Goal: Task Accomplishment & Management: Complete application form

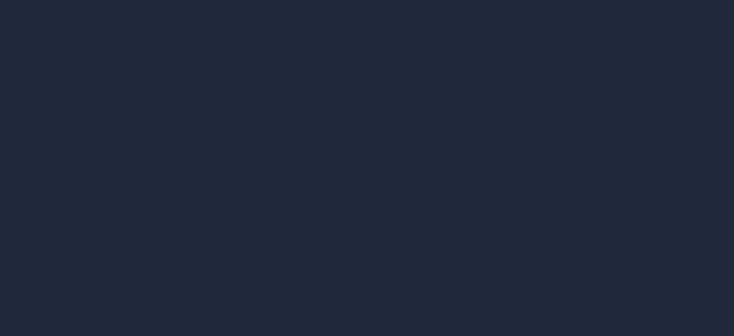
click at [486, 143] on div at bounding box center [367, 168] width 734 height 336
click at [487, 135] on div at bounding box center [367, 168] width 734 height 336
click at [415, 95] on div at bounding box center [367, 168] width 734 height 336
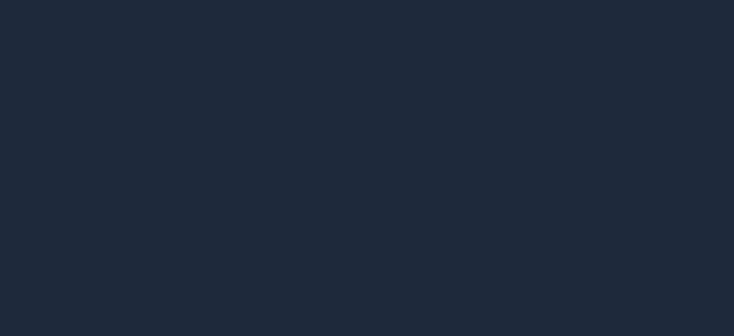
drag, startPoint x: 362, startPoint y: 129, endPoint x: 548, endPoint y: 183, distance: 194.2
click at [549, 182] on div at bounding box center [367, 168] width 734 height 336
click at [376, 129] on div at bounding box center [367, 168] width 734 height 336
click at [373, 123] on div at bounding box center [367, 168] width 734 height 336
drag, startPoint x: 369, startPoint y: 123, endPoint x: 120, endPoint y: 4, distance: 275.5
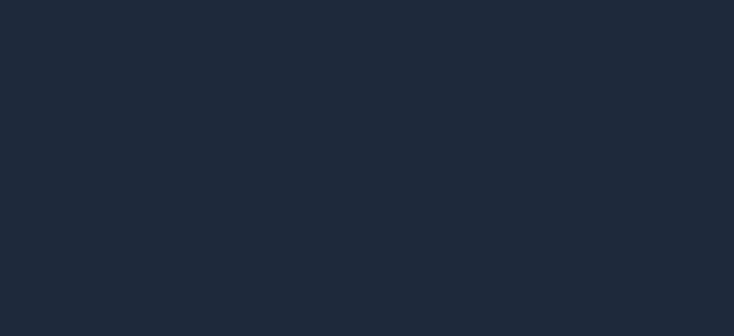
click at [120, 4] on div at bounding box center [367, 168] width 734 height 336
click at [346, 122] on div at bounding box center [367, 168] width 734 height 336
drag, startPoint x: 356, startPoint y: 125, endPoint x: 375, endPoint y: 129, distance: 19.2
click at [364, 129] on div at bounding box center [367, 168] width 734 height 336
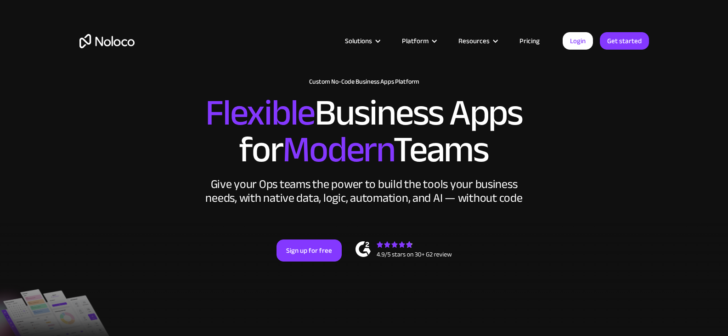
click at [538, 39] on link "Pricing" at bounding box center [529, 41] width 43 height 12
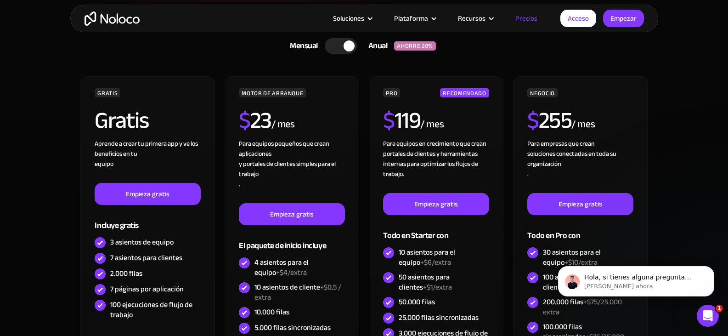
click at [680, 176] on section "ELIGE TU PLAN Mensual Anual AHORRE 20% Mensual Anual AHORRE 20% GRATIS Gratis A…" at bounding box center [364, 257] width 728 height 510
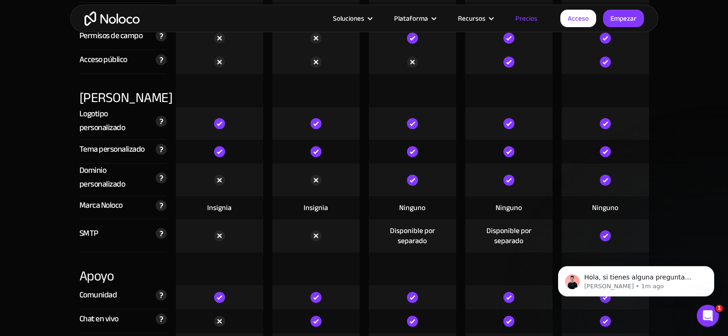
scroll to position [1882, 0]
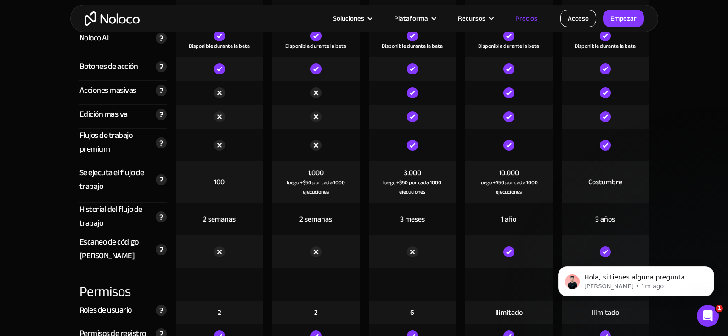
click at [582, 18] on font "Acceso" at bounding box center [577, 18] width 21 height 13
click at [572, 17] on font "Acceso" at bounding box center [577, 18] width 21 height 13
click at [577, 18] on font "Acceso" at bounding box center [577, 18] width 21 height 13
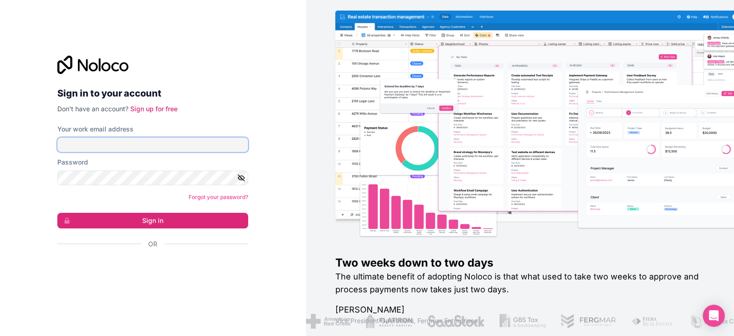
type input "[EMAIL_ADDRESS][DOMAIN_NAME]"
click at [239, 179] on icon "button" at bounding box center [241, 178] width 8 height 8
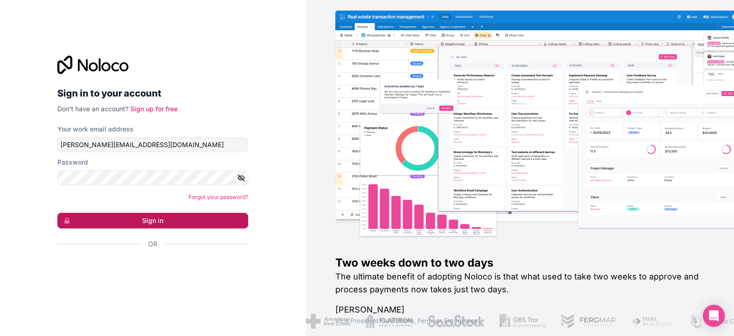
click at [159, 218] on button "Sign in" at bounding box center [152, 221] width 191 height 16
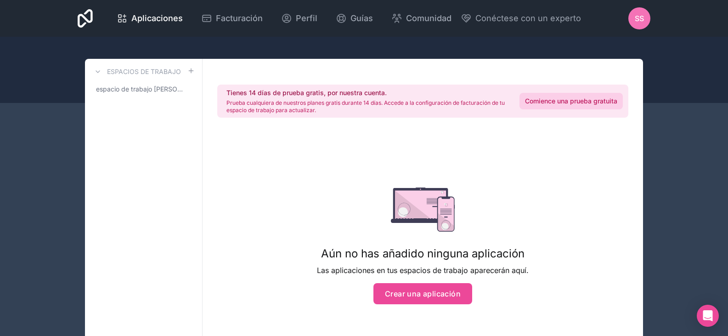
click at [557, 100] on font "Comience una prueba gratuita" at bounding box center [571, 101] width 92 height 8
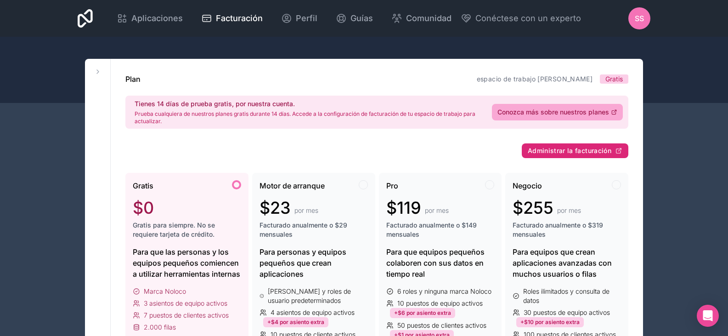
click at [569, 151] on font "Administrar la facturación" at bounding box center [569, 150] width 84 height 8
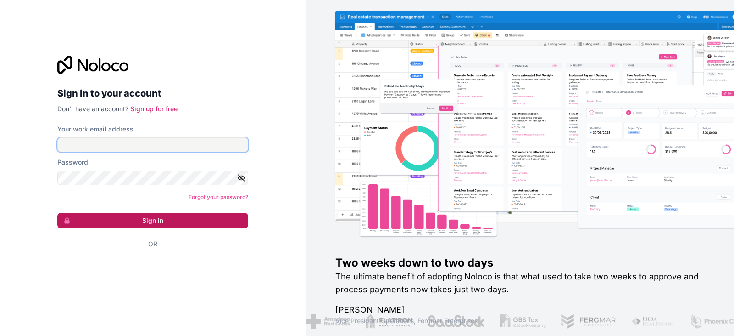
type input "[EMAIL_ADDRESS][DOMAIN_NAME]"
click at [183, 217] on button "Sign in" at bounding box center [152, 221] width 191 height 16
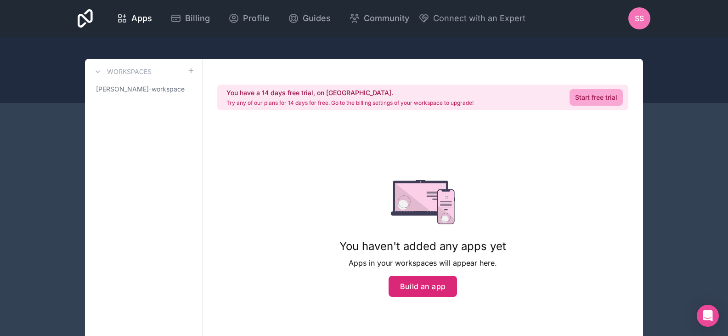
click at [432, 287] on button "Build an app" at bounding box center [422, 285] width 69 height 21
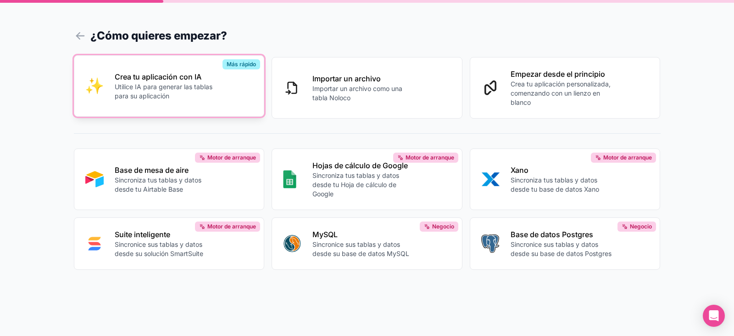
click at [176, 84] on font "Utilice IA para generar las tablas para su aplicación" at bounding box center [164, 91] width 98 height 17
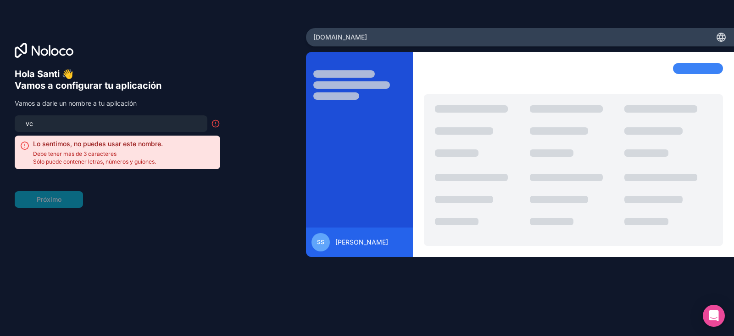
type input "v"
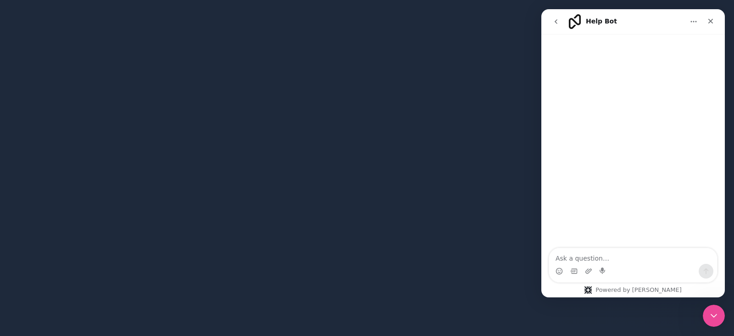
drag, startPoint x: 441, startPoint y: 240, endPoint x: 436, endPoint y: 229, distance: 11.7
click at [440, 239] on div at bounding box center [367, 168] width 734 height 336
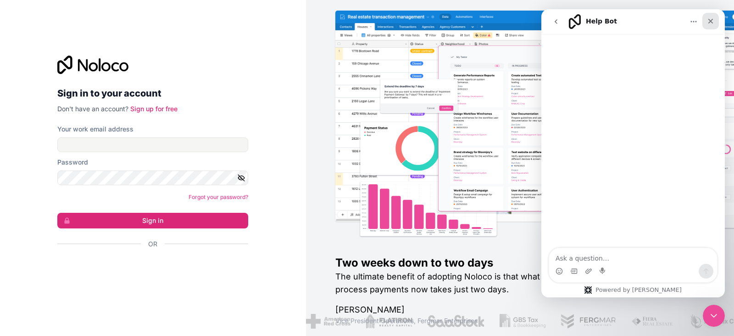
click at [708, 17] on div "Close" at bounding box center [711, 21] width 17 height 17
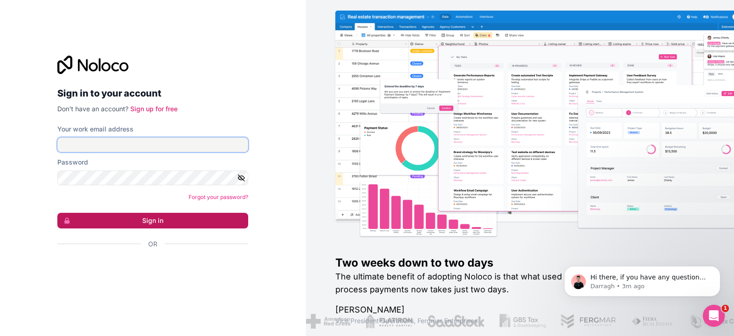
type input "[EMAIL_ADDRESS][DOMAIN_NAME]"
click at [161, 222] on button "Sign in" at bounding box center [152, 221] width 191 height 16
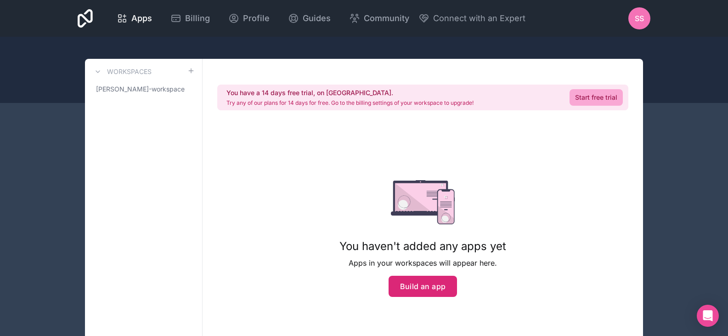
click at [419, 280] on button "Build an app" at bounding box center [422, 285] width 69 height 21
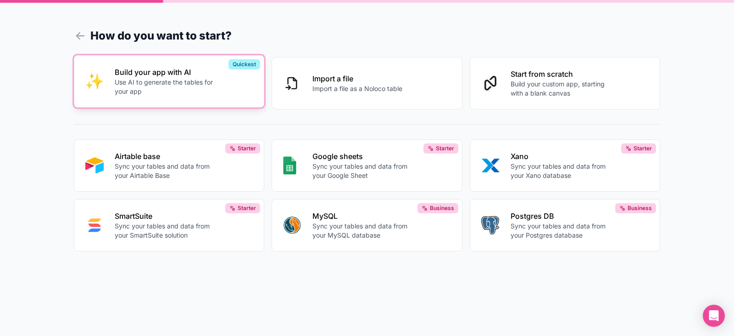
click at [212, 78] on div "Build your app with AI Use AI to generate the tables for your app" at bounding box center [184, 81] width 139 height 29
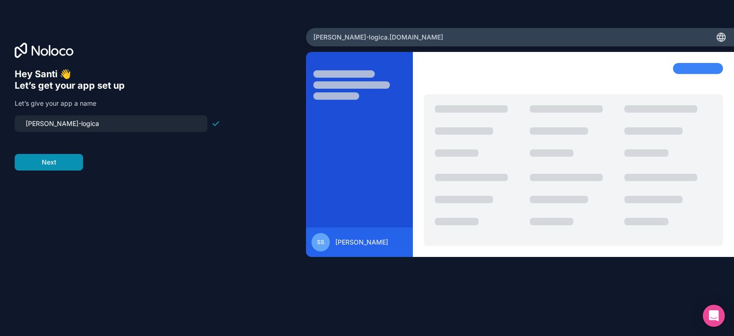
type input "[PERSON_NAME]-logica"
click at [57, 156] on button "Next" at bounding box center [49, 162] width 68 height 17
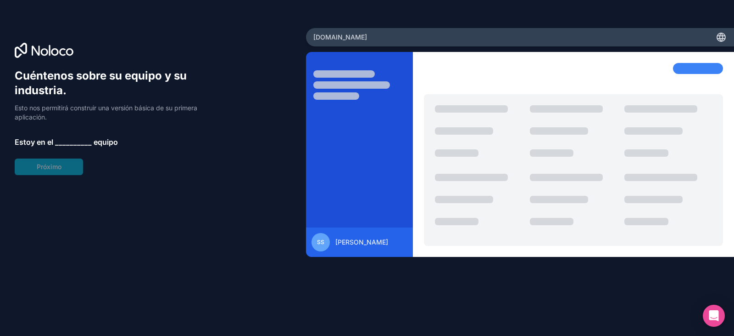
click at [62, 141] on font "__________" at bounding box center [73, 141] width 37 height 9
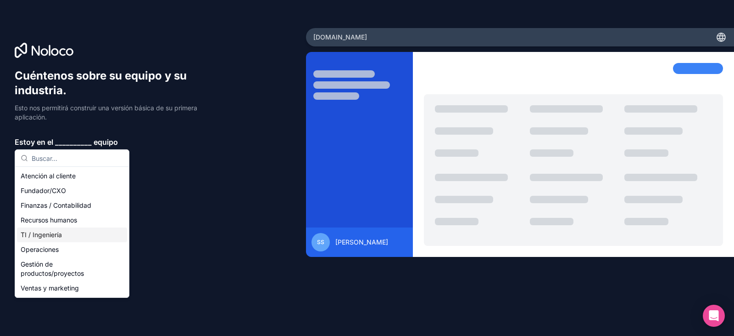
click at [60, 235] on font "TI / Ingeniería" at bounding box center [41, 234] width 41 height 8
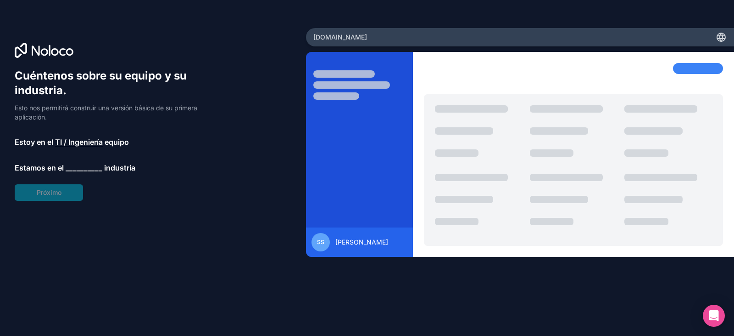
click at [92, 167] on font "__________" at bounding box center [84, 167] width 37 height 9
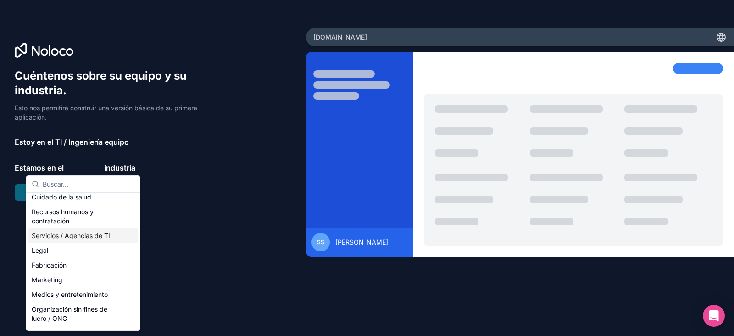
scroll to position [92, 0]
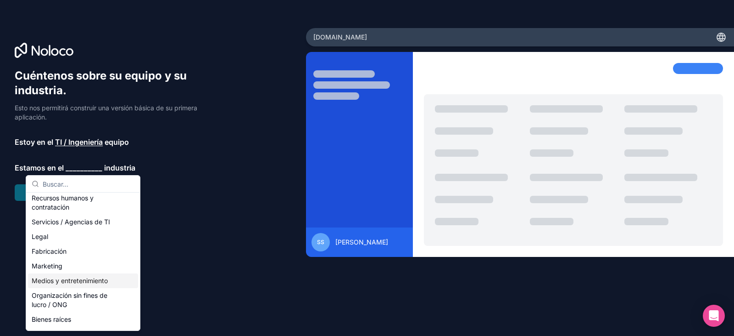
click at [89, 282] on font "Medios y entretenimiento" at bounding box center [70, 280] width 76 height 8
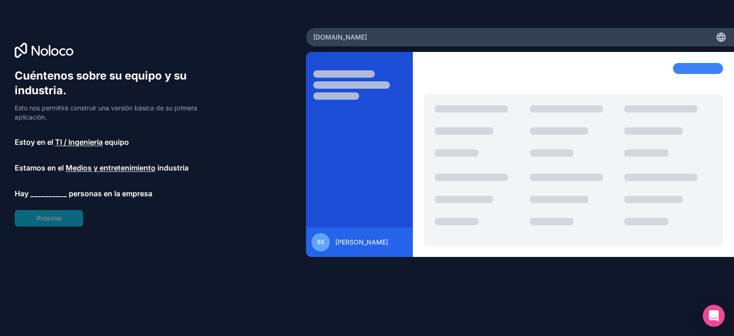
click at [59, 190] on font "__________" at bounding box center [48, 193] width 37 height 9
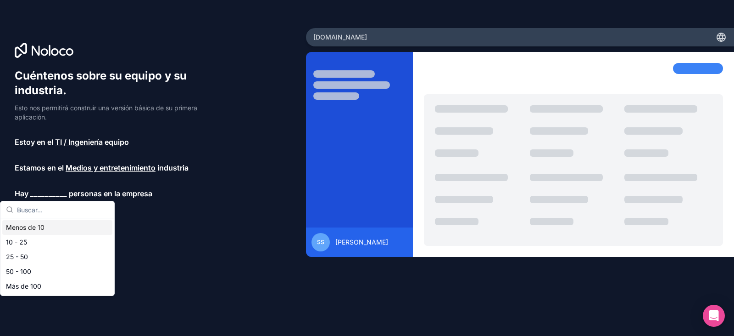
click at [60, 228] on div "Menos de 10" at bounding box center [57, 227] width 110 height 15
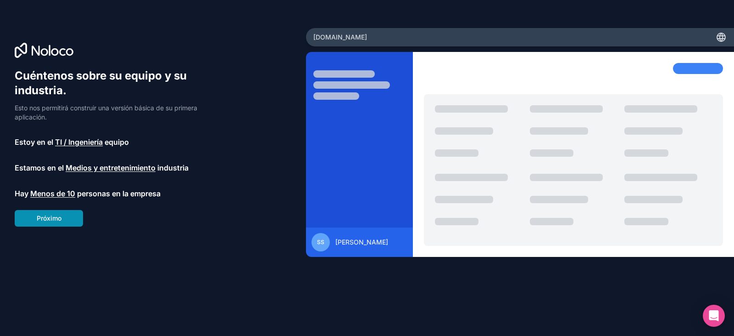
click at [60, 216] on font "Próximo" at bounding box center [49, 218] width 25 height 8
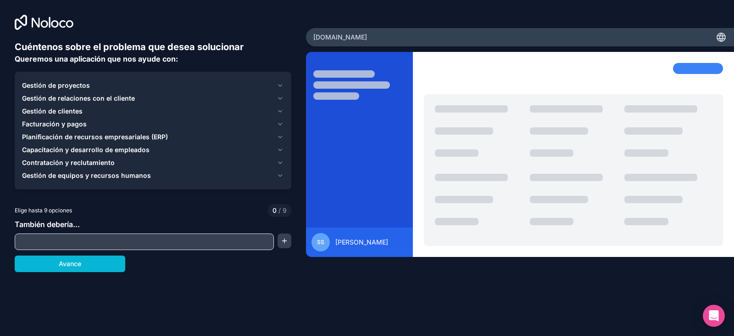
click at [84, 83] on font "Gestión de proyectos" at bounding box center [56, 85] width 68 height 8
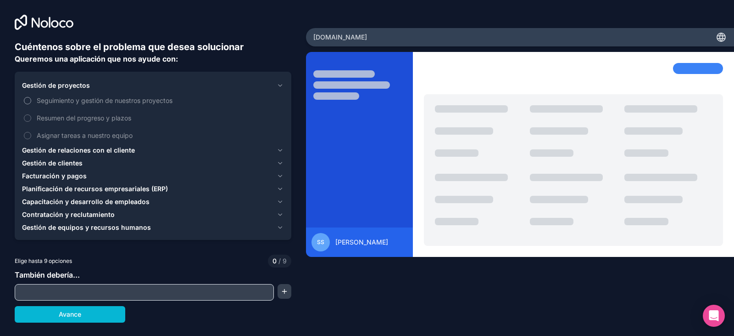
click at [28, 100] on button "Seguimiento y gestión de nuestros proyectos" at bounding box center [27, 100] width 7 height 7
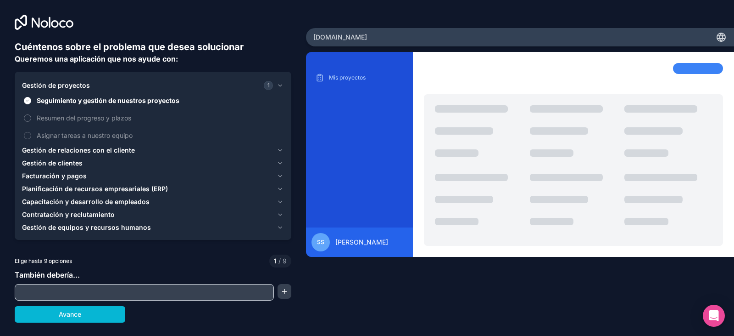
click at [153, 286] on input "text" at bounding box center [144, 292] width 255 height 13
click at [285, 291] on button "button" at bounding box center [285, 291] width 14 height 15
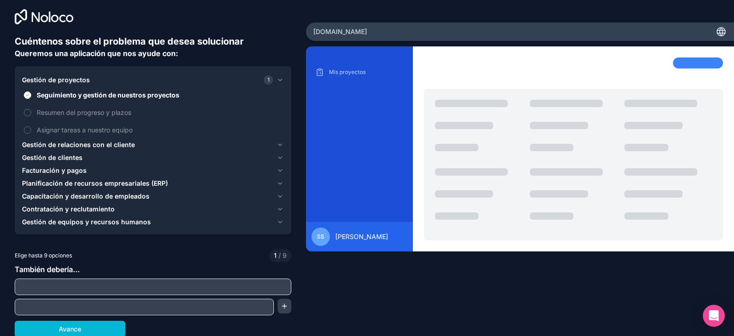
scroll to position [7, 0]
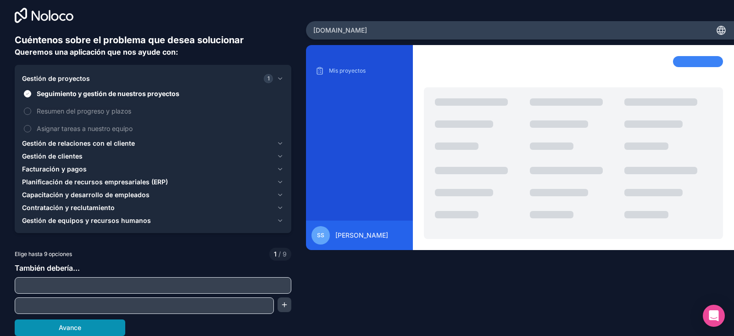
click at [100, 325] on button "Avance" at bounding box center [70, 327] width 111 height 17
click at [164, 286] on input "text" at bounding box center [153, 285] width 272 height 13
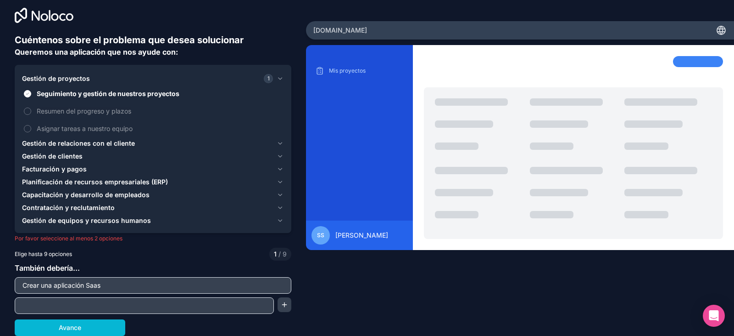
type input "Crear una aplicación Saas"
click at [191, 305] on input "text" at bounding box center [144, 305] width 255 height 13
type input "App y web de servicios IA"
click at [100, 327] on button "Avance" at bounding box center [70, 327] width 111 height 17
click at [146, 179] on font "Planificación de recursos empresariales (ERP)" at bounding box center [95, 182] width 146 height 8
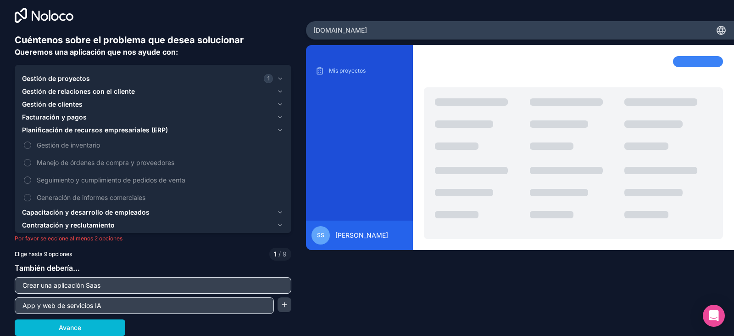
click at [277, 129] on icon "button" at bounding box center [280, 129] width 7 height 7
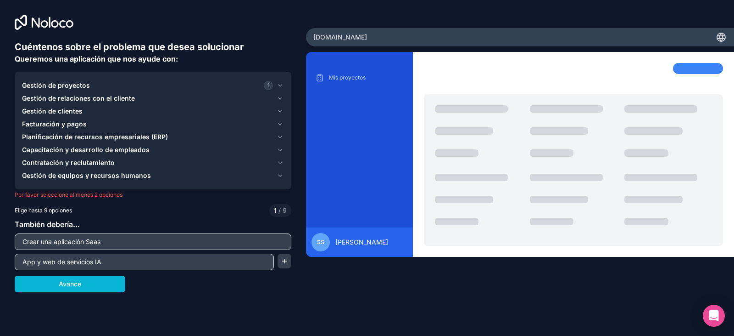
click at [66, 86] on font "Gestión de proyectos" at bounding box center [56, 85] width 68 height 8
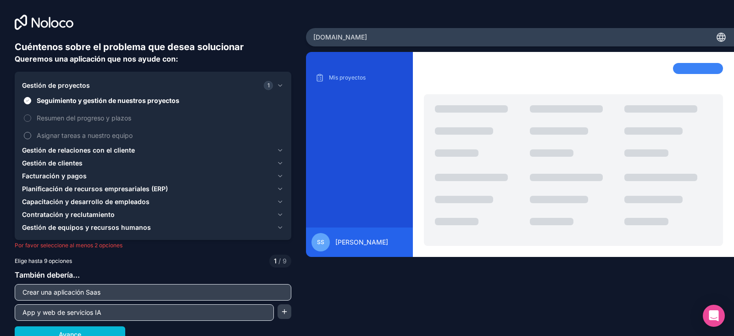
click at [27, 134] on button "Asignar tareas a nuestro equipo" at bounding box center [27, 135] width 7 height 7
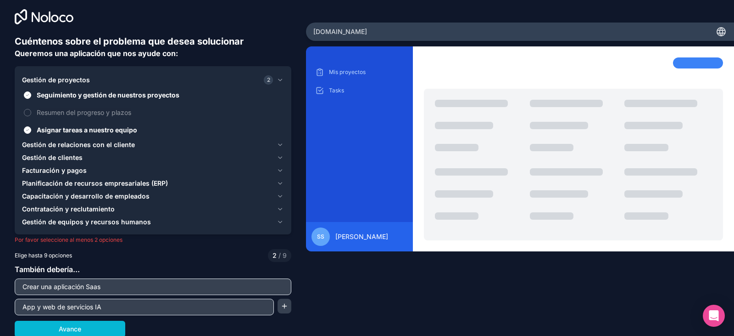
scroll to position [7, 0]
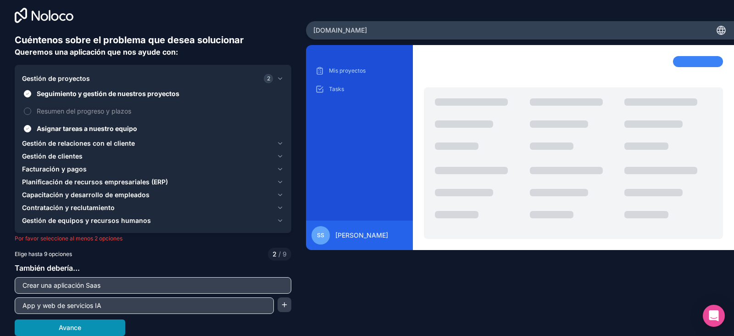
click at [72, 331] on font "Avance" at bounding box center [70, 327] width 22 height 9
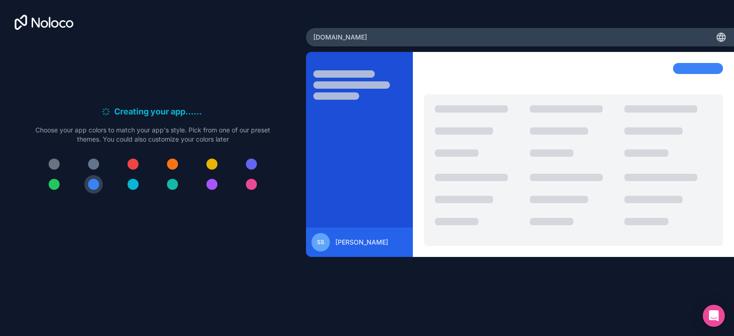
scroll to position [0, 0]
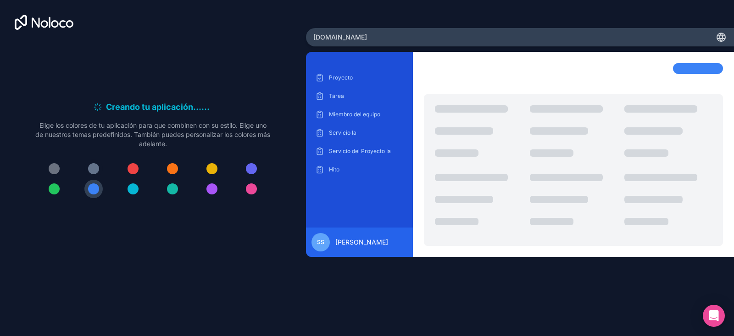
click at [96, 170] on div at bounding box center [93, 168] width 11 height 11
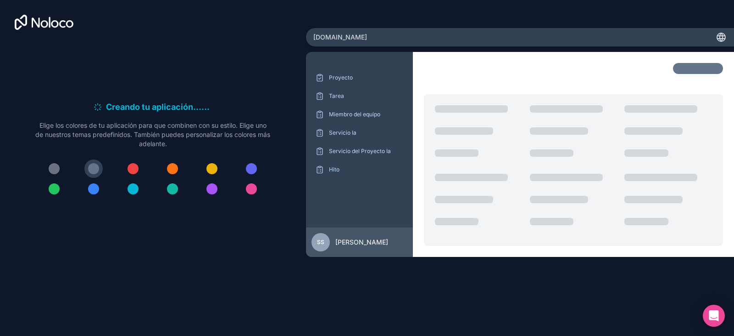
click at [91, 191] on div at bounding box center [93, 188] width 11 height 11
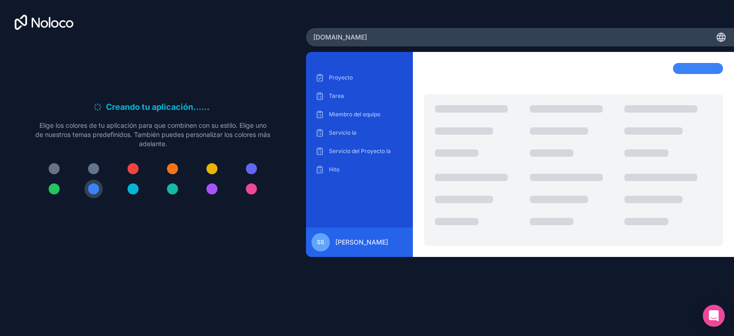
click at [135, 187] on div at bounding box center [133, 188] width 11 height 11
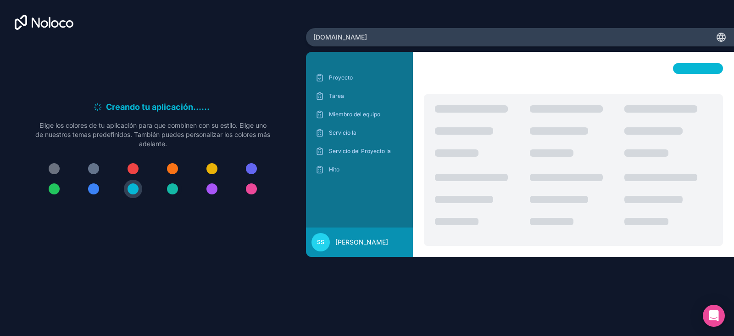
click at [176, 189] on div at bounding box center [172, 188] width 11 height 11
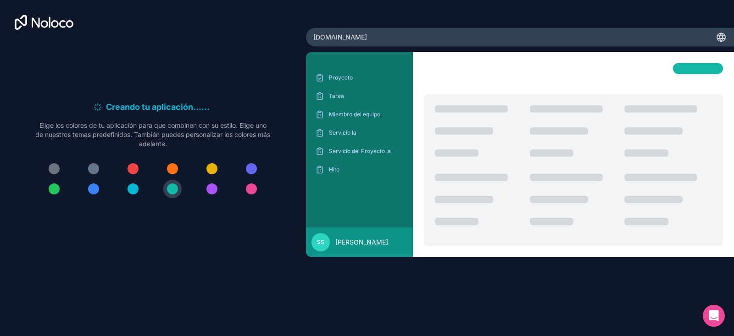
click at [254, 169] on div at bounding box center [251, 168] width 11 height 11
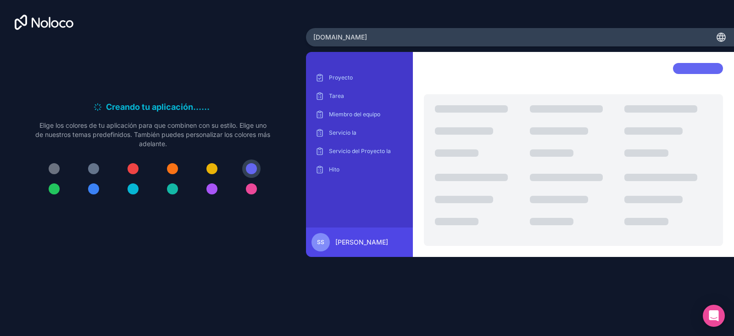
click at [98, 188] on div at bounding box center [93, 188] width 11 height 11
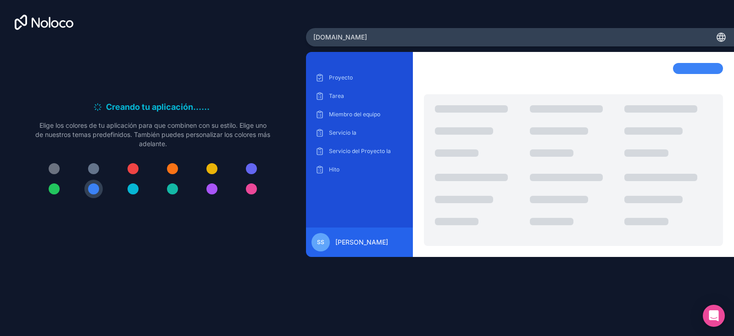
click at [201, 265] on div "Creando tu aplicación... . . . Mientras tanto, ¡personalicémoslo! Elige los col…" at bounding box center [153, 140] width 306 height 280
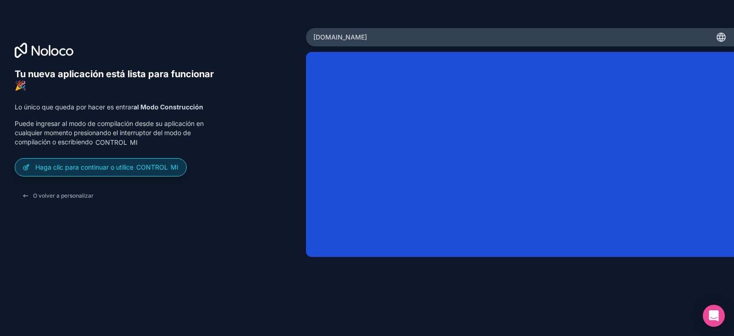
click at [127, 167] on font "Haga clic para continuar o utilice" at bounding box center [84, 167] width 98 height 8
